Goal: Navigation & Orientation: Find specific page/section

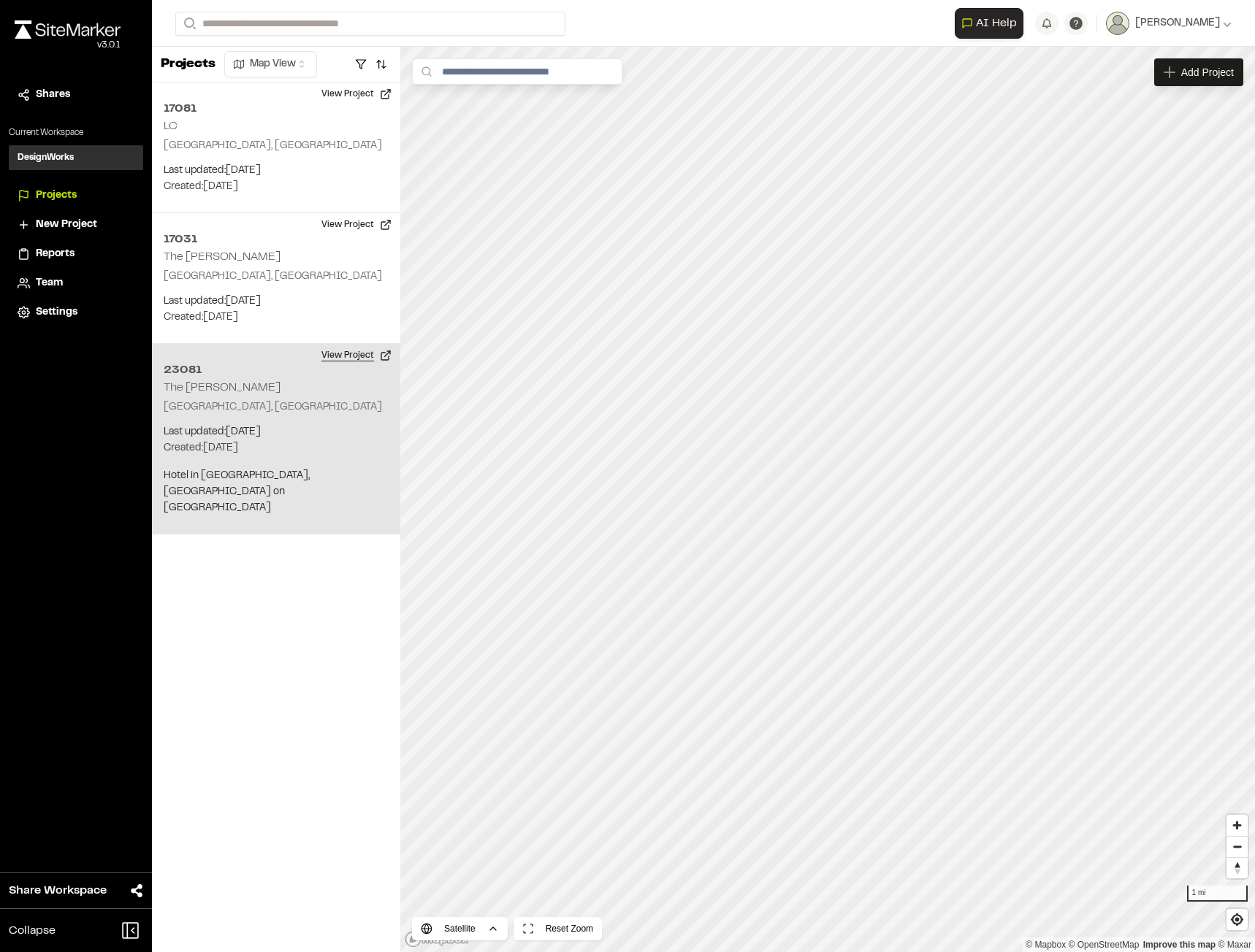
click at [379, 359] on button "View Project" at bounding box center [356, 355] width 87 height 24
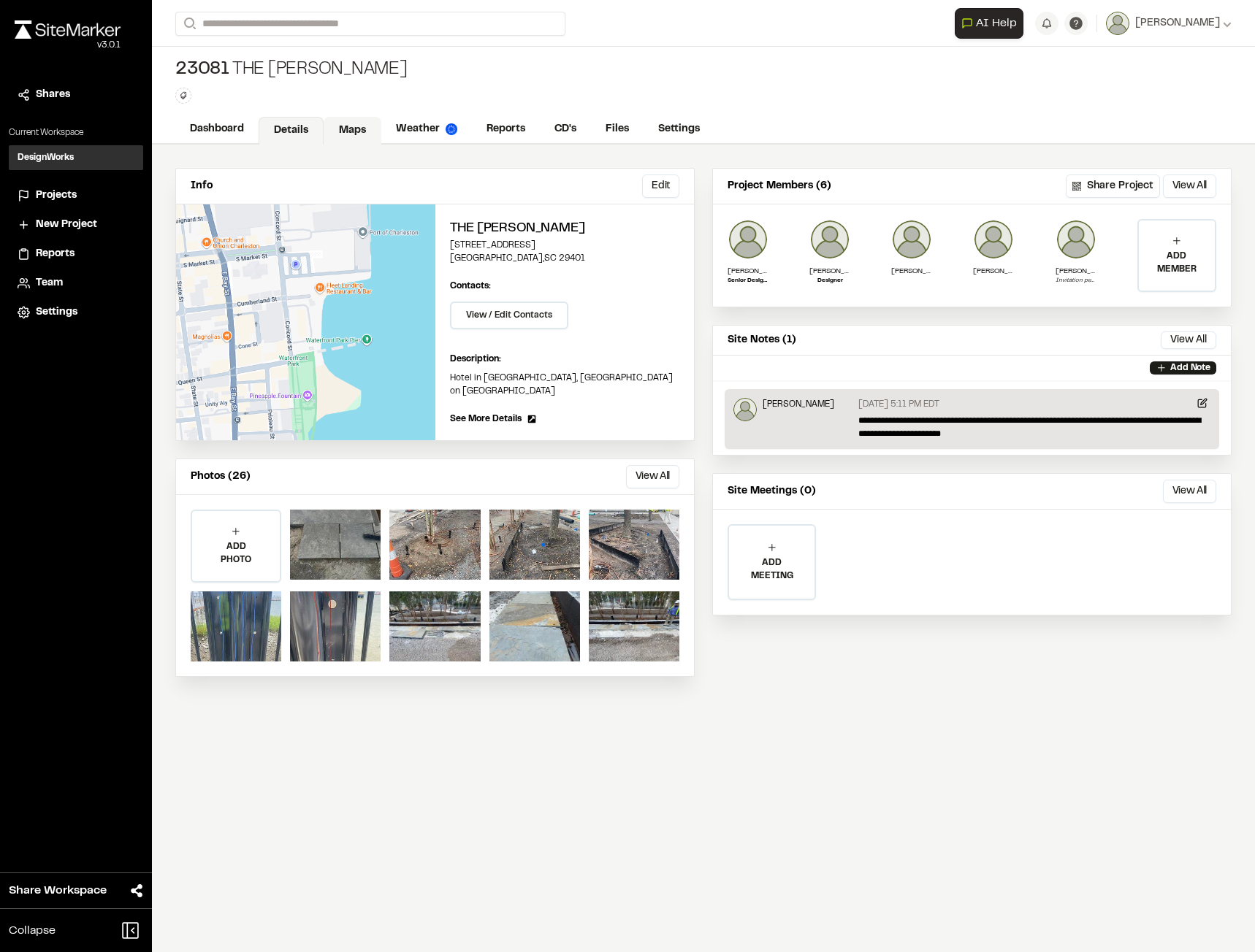
click at [353, 133] on link "Maps" at bounding box center [352, 130] width 58 height 28
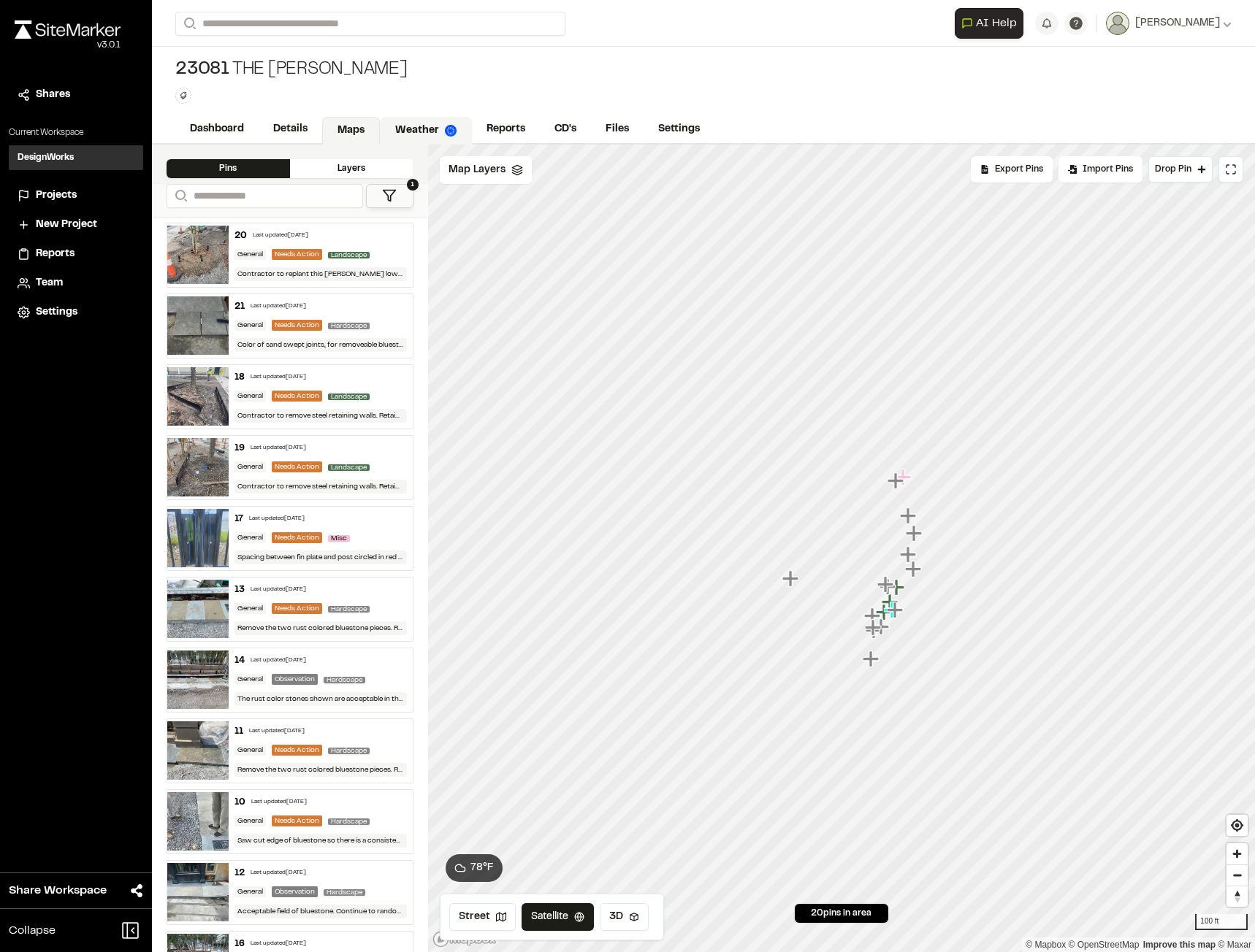
click at [423, 131] on link "Weather" at bounding box center [425, 130] width 92 height 28
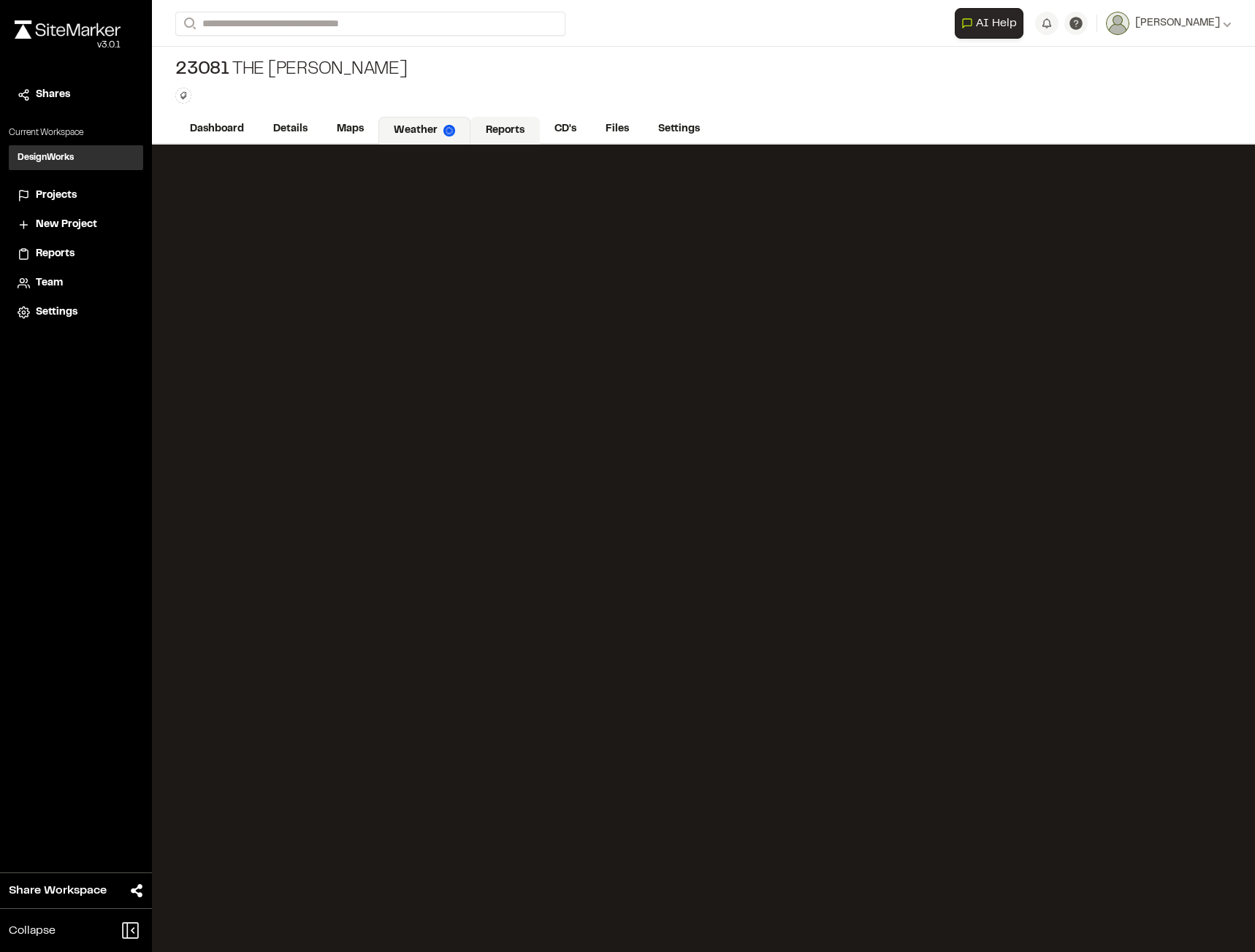
click at [512, 135] on link "Reports" at bounding box center [505, 130] width 69 height 28
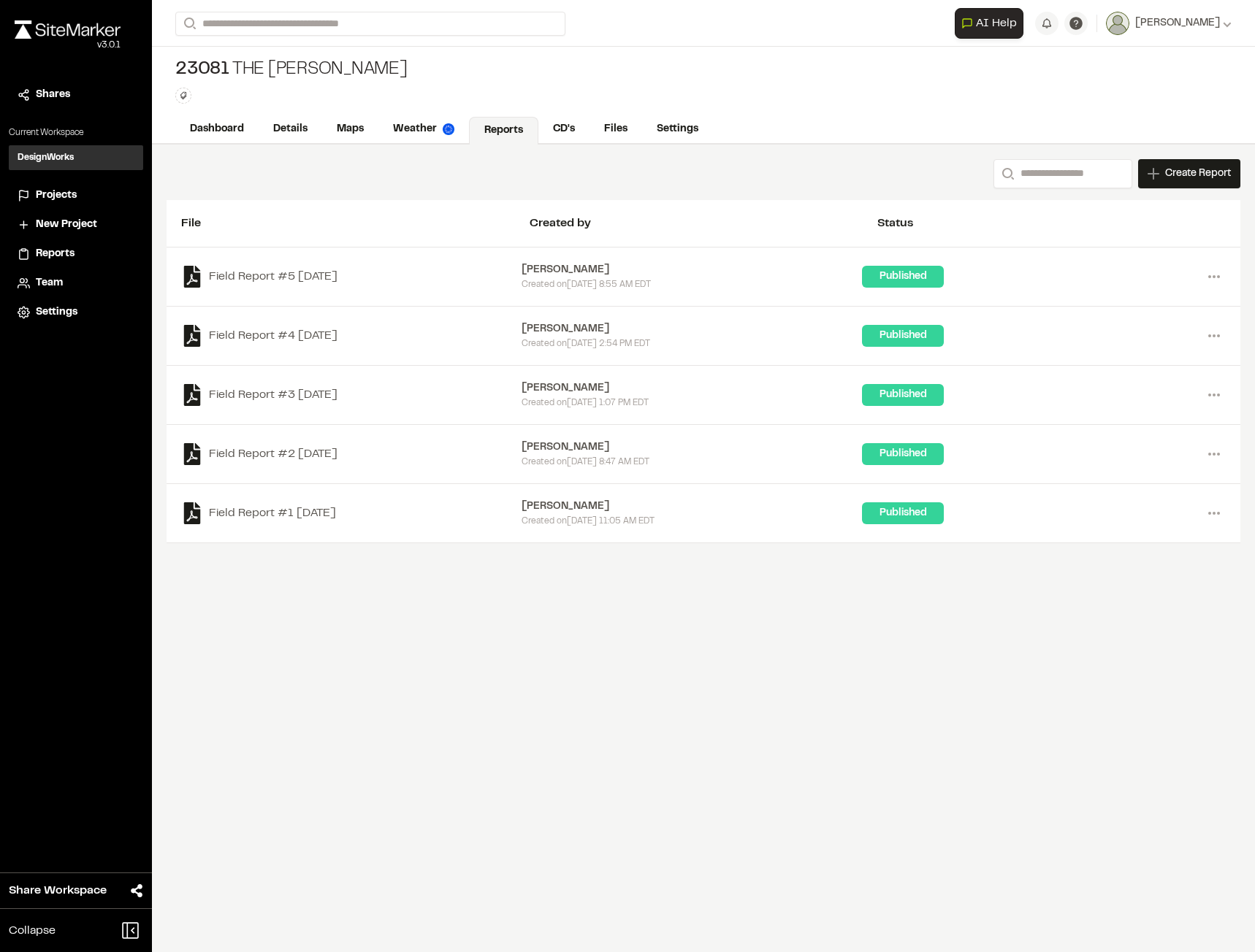
click at [432, 101] on div "23081 The Cooper Type Enter or comma to add tag." at bounding box center [703, 81] width 1103 height 68
click at [435, 107] on div "23081 The Cooper Type Enter or comma to add tag." at bounding box center [703, 81] width 1103 height 68
click at [439, 119] on link "Weather" at bounding box center [424, 130] width 92 height 28
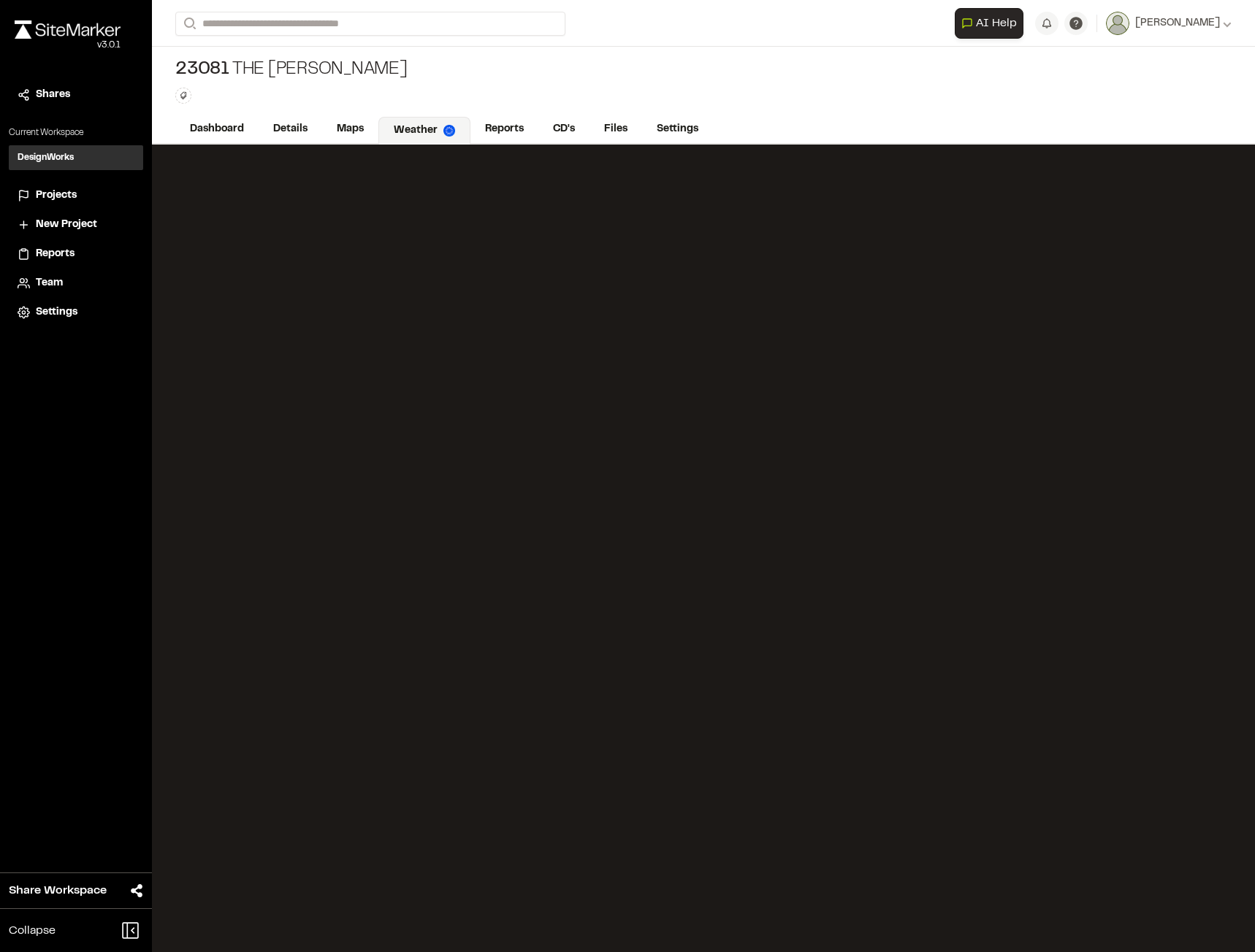
click at [444, 125] on img at bounding box center [449, 131] width 11 height 11
click at [369, 130] on link "Maps" at bounding box center [350, 130] width 58 height 28
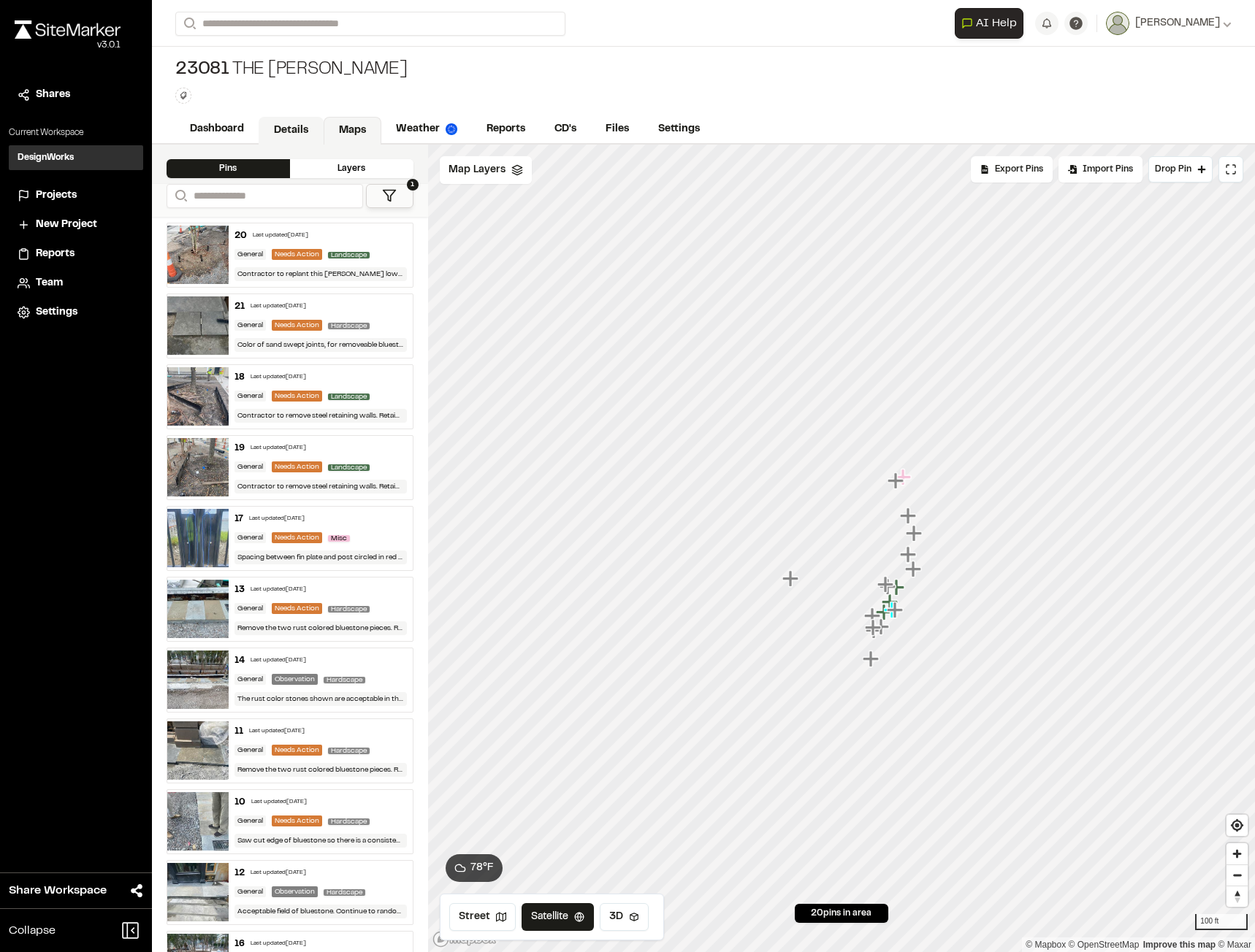
click at [297, 128] on link "Details" at bounding box center [290, 130] width 65 height 28
